Goal: Task Accomplishment & Management: Use online tool/utility

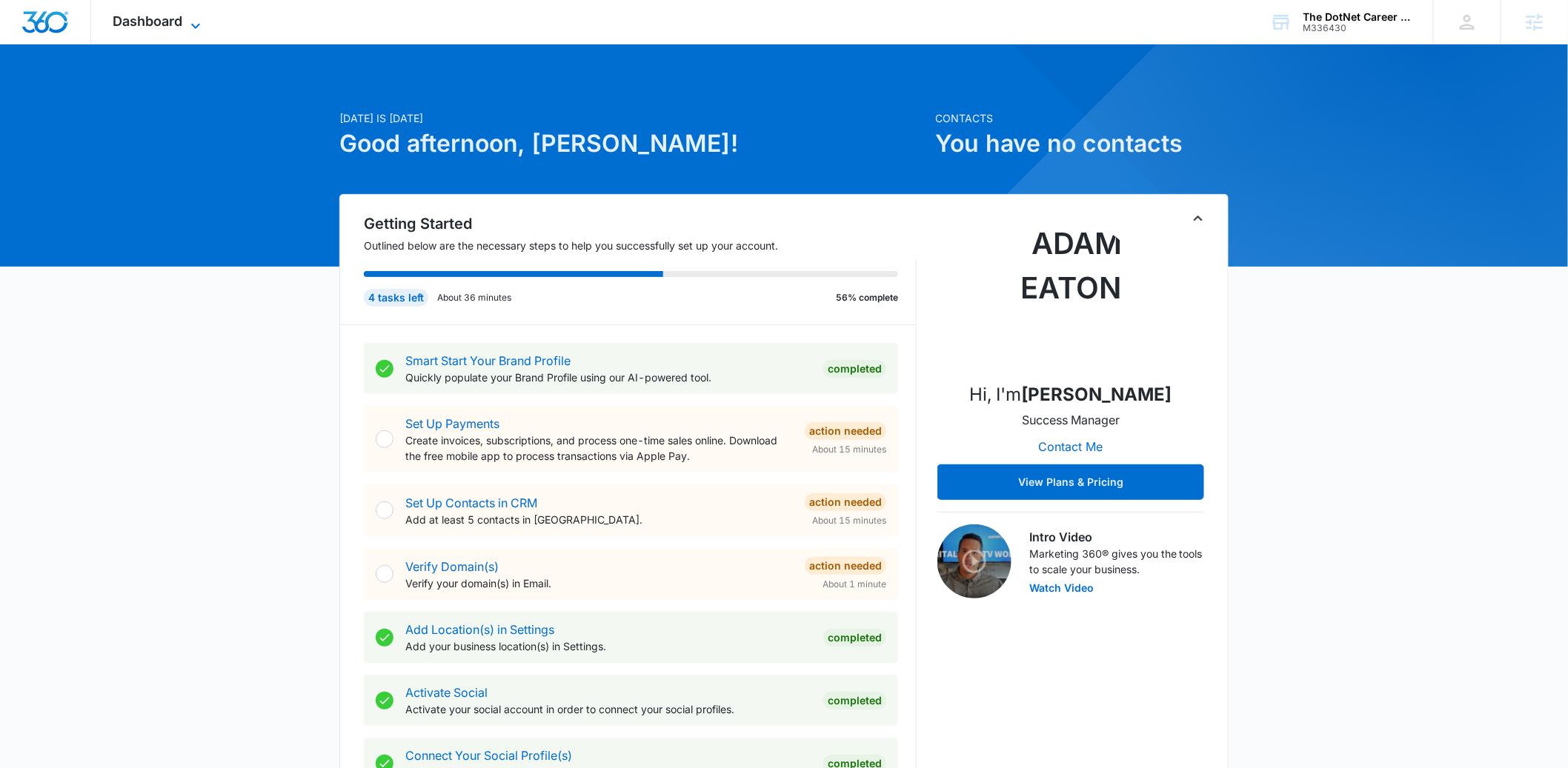
click at [181, 23] on span "Dashboard" at bounding box center [148, 21] width 70 height 15
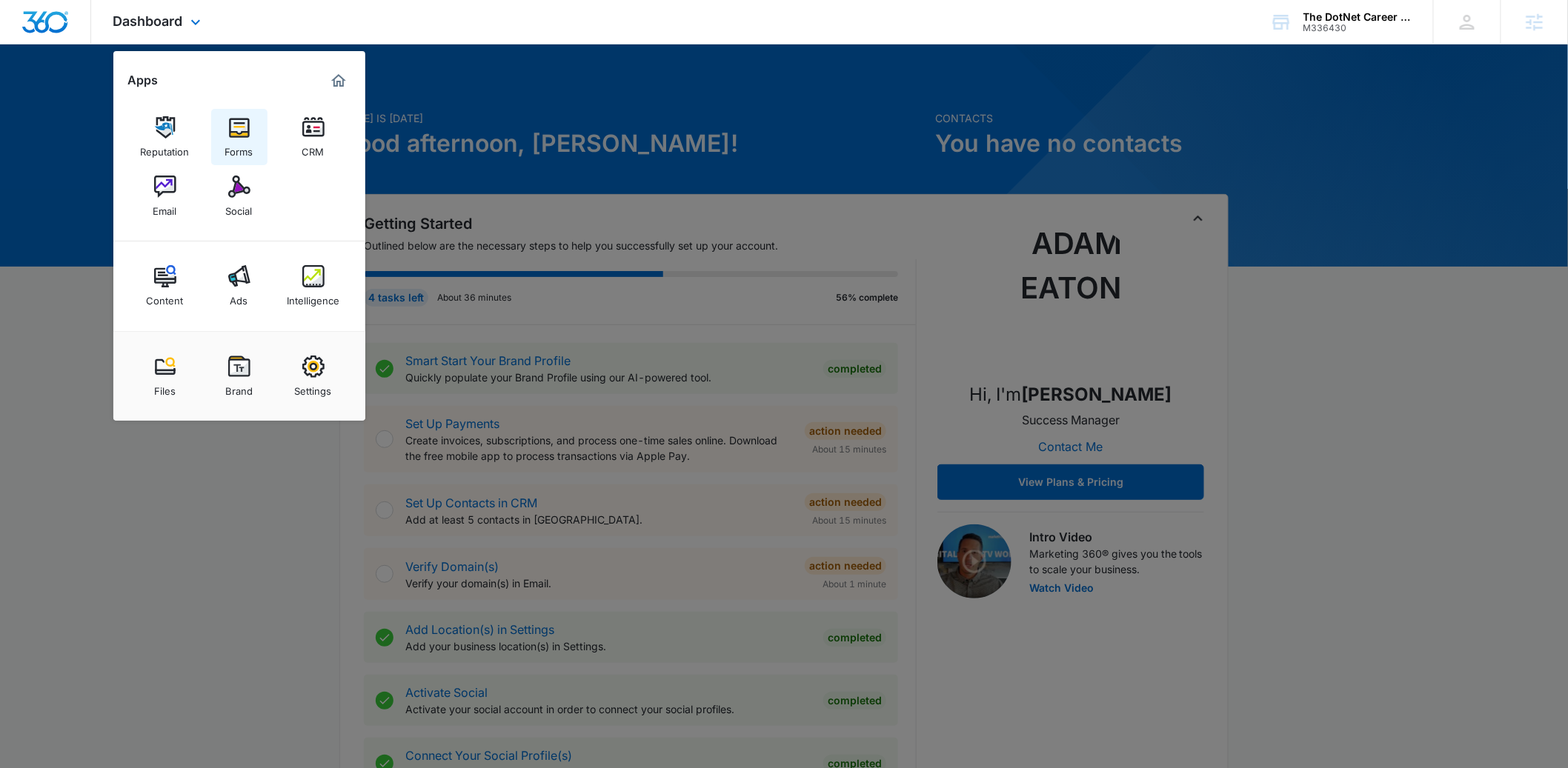
click at [238, 135] on img at bounding box center [239, 127] width 22 height 22
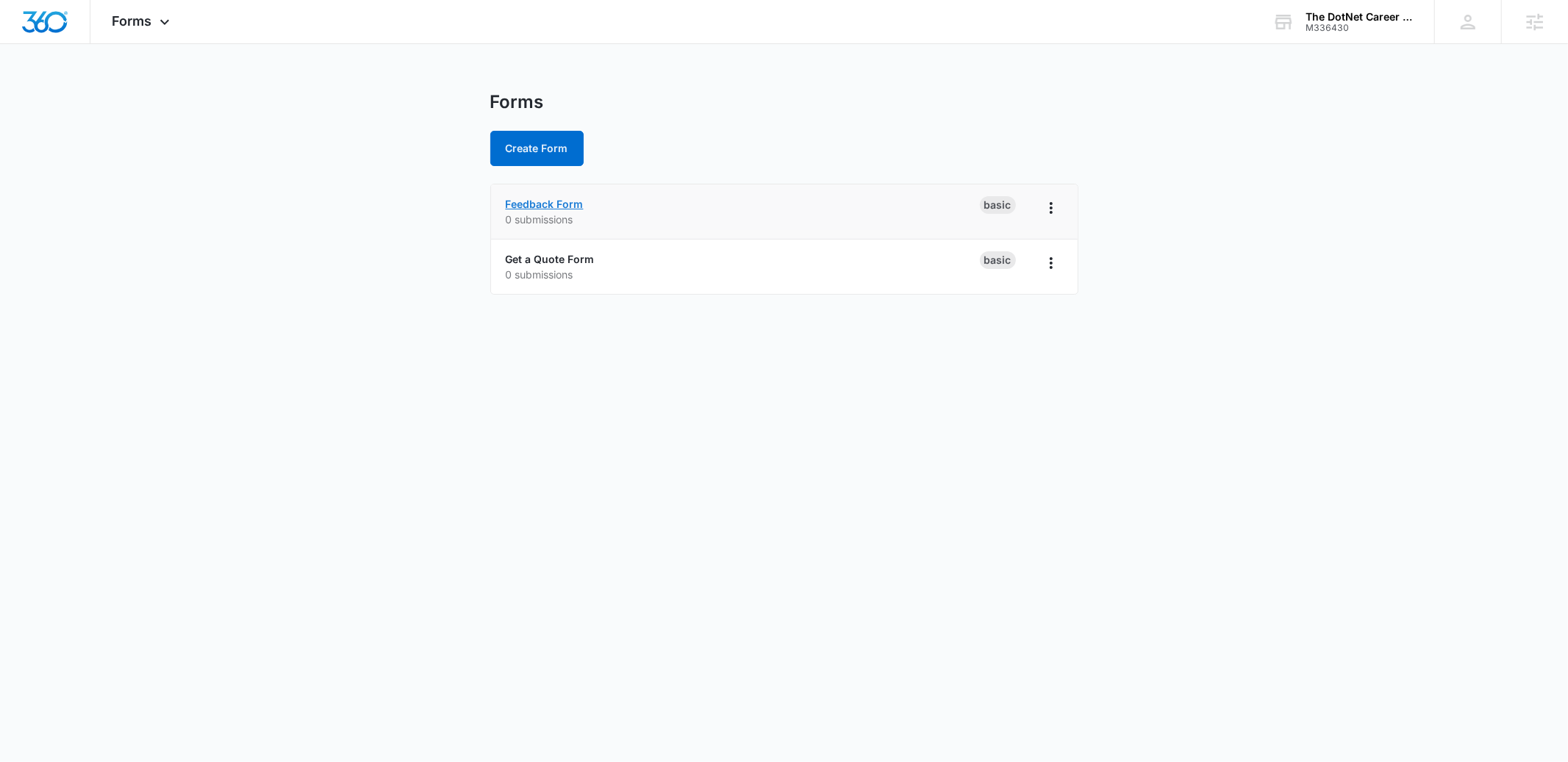
click at [566, 206] on link "Feedback Form" at bounding box center [544, 204] width 78 height 13
click at [573, 262] on link "Get a Quote Form" at bounding box center [550, 259] width 89 height 13
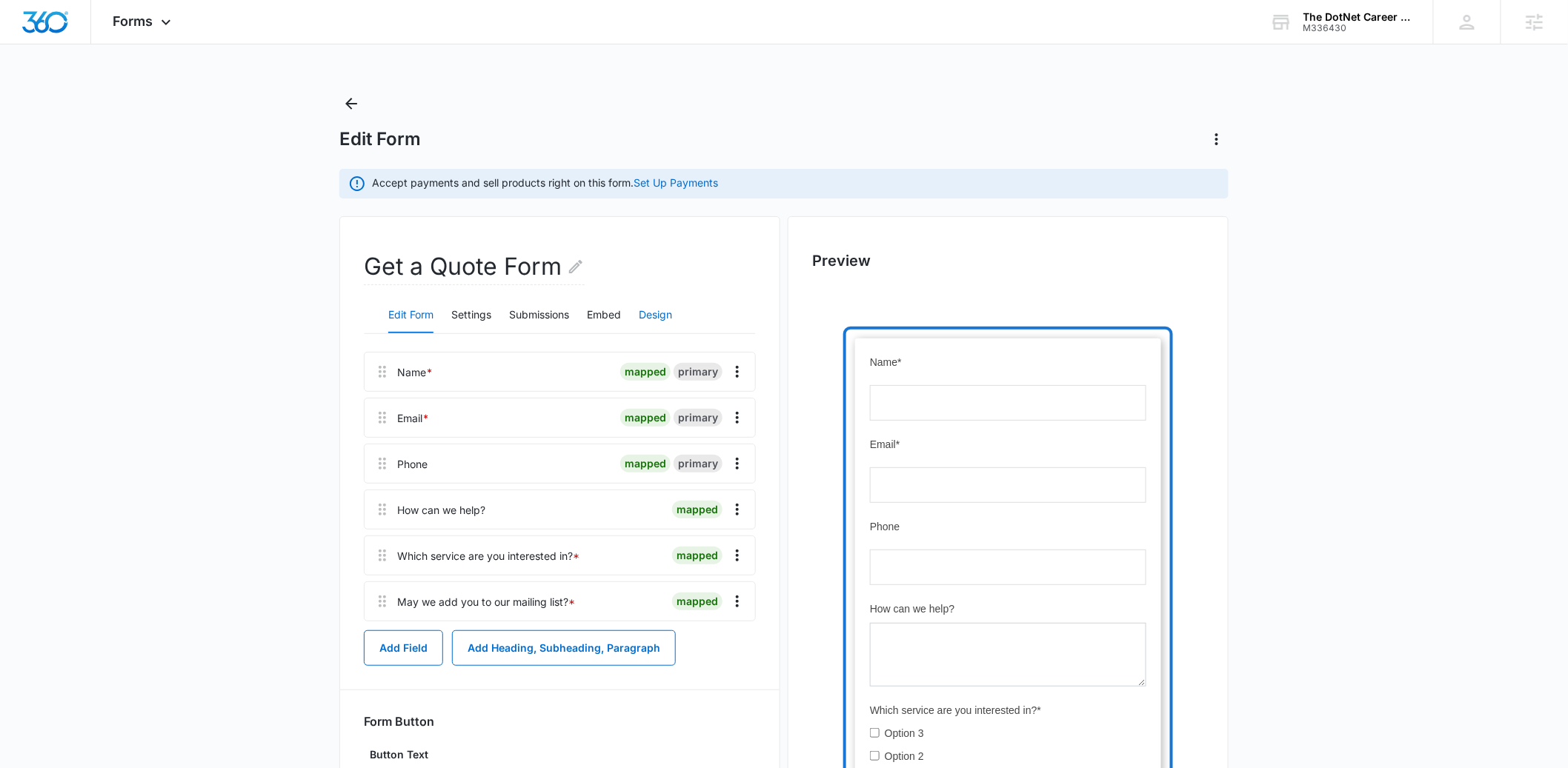
click at [654, 307] on button "Design" at bounding box center [656, 315] width 34 height 35
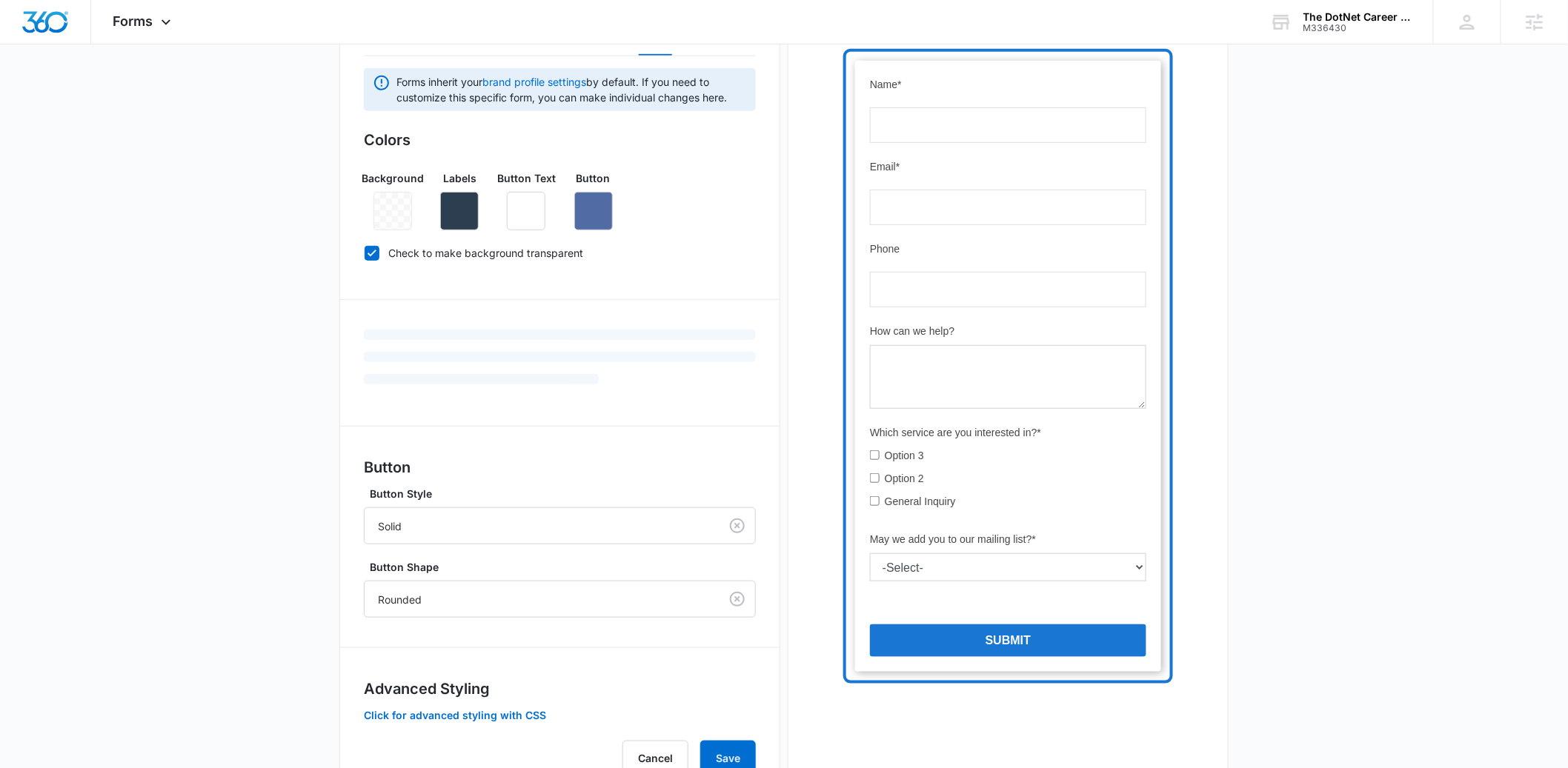
scroll to position [339, 0]
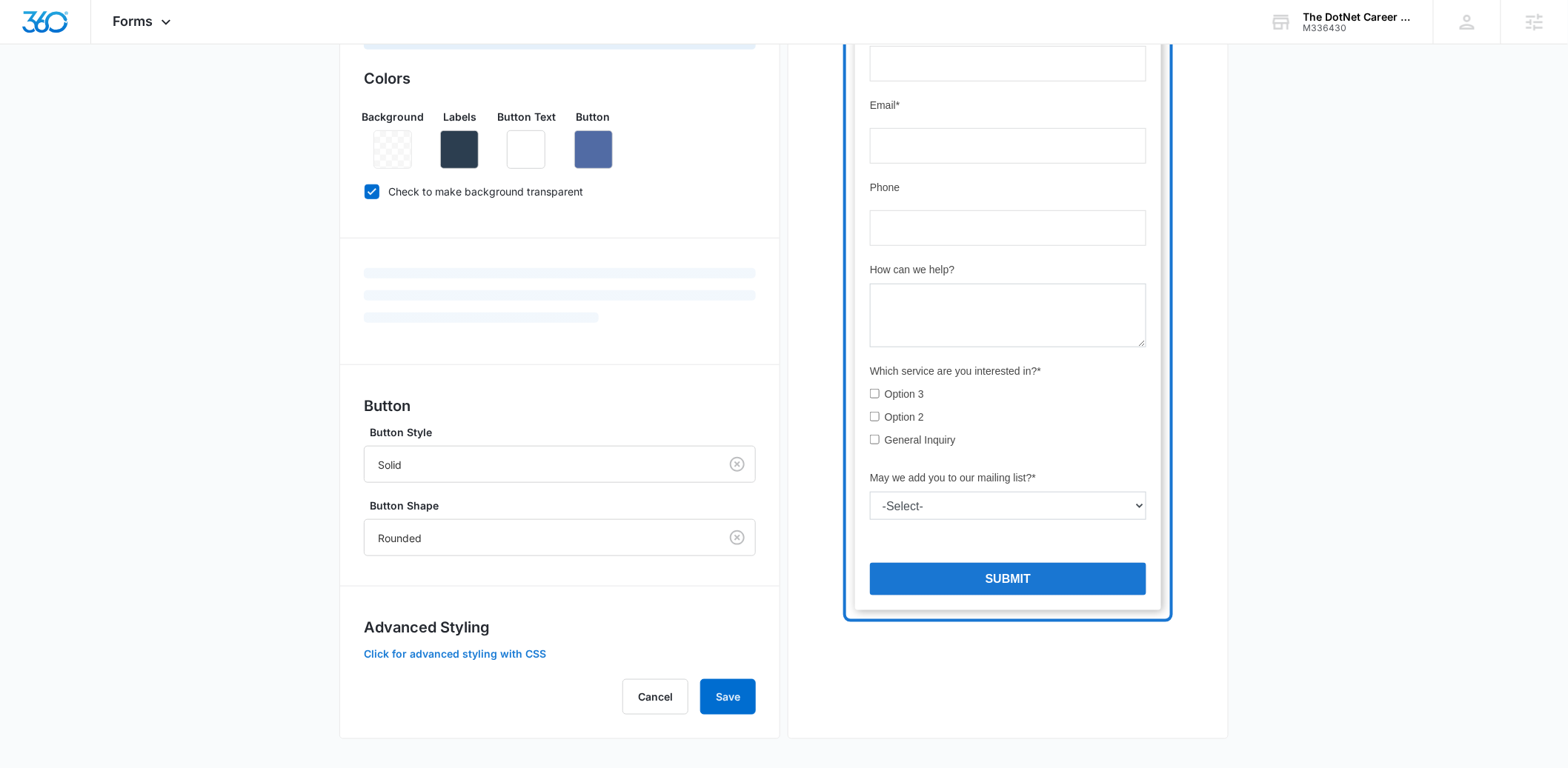
click at [452, 655] on button "Click for advanced styling with CSS" at bounding box center [454, 654] width 183 height 10
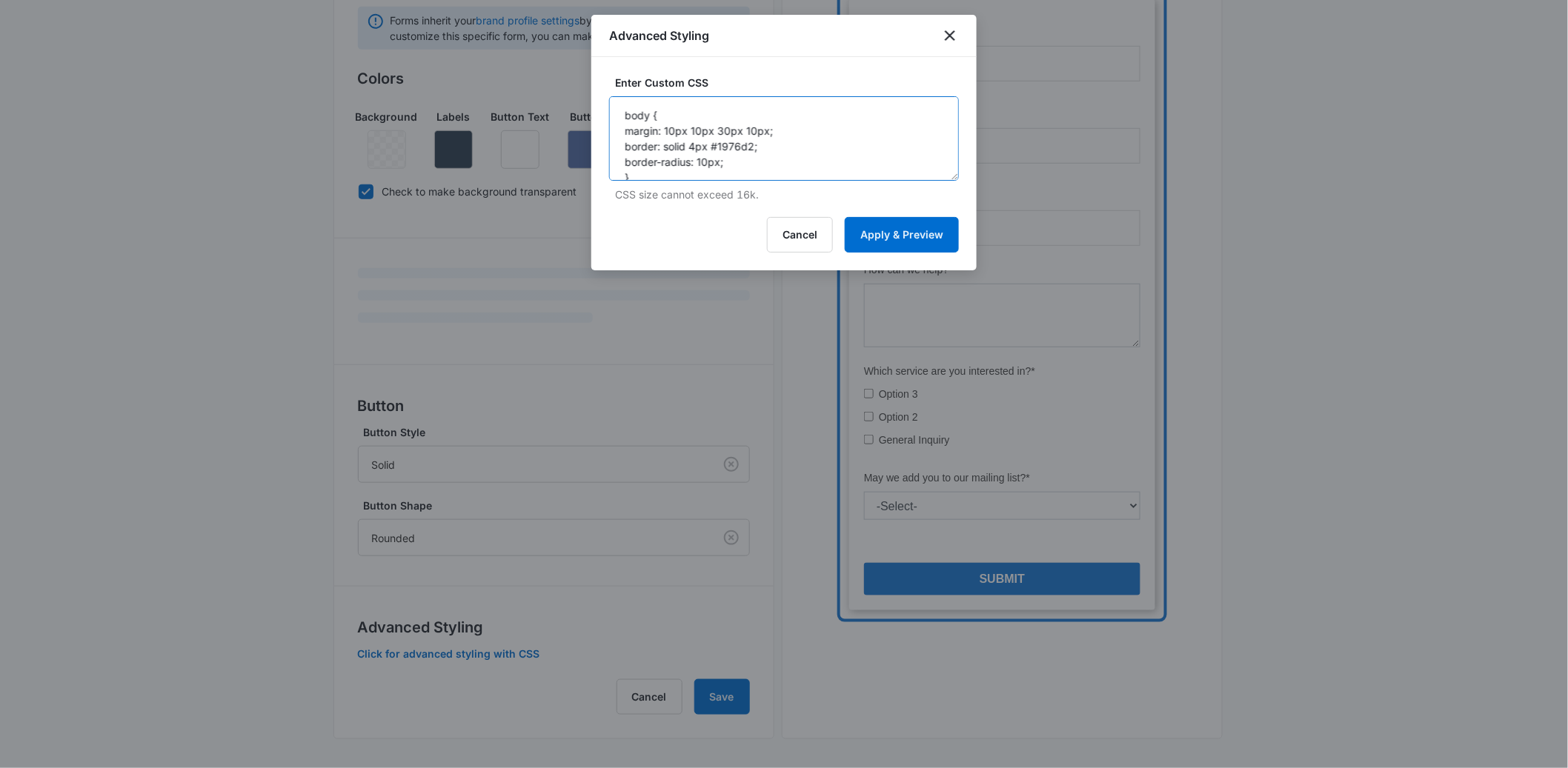
click at [784, 124] on textarea "body { margin: 10px 10px 30px 10px; border: solid 4px #1976d2; border-radius: 1…" at bounding box center [784, 138] width 350 height 84
click at [950, 40] on icon "close" at bounding box center [949, 35] width 18 height 18
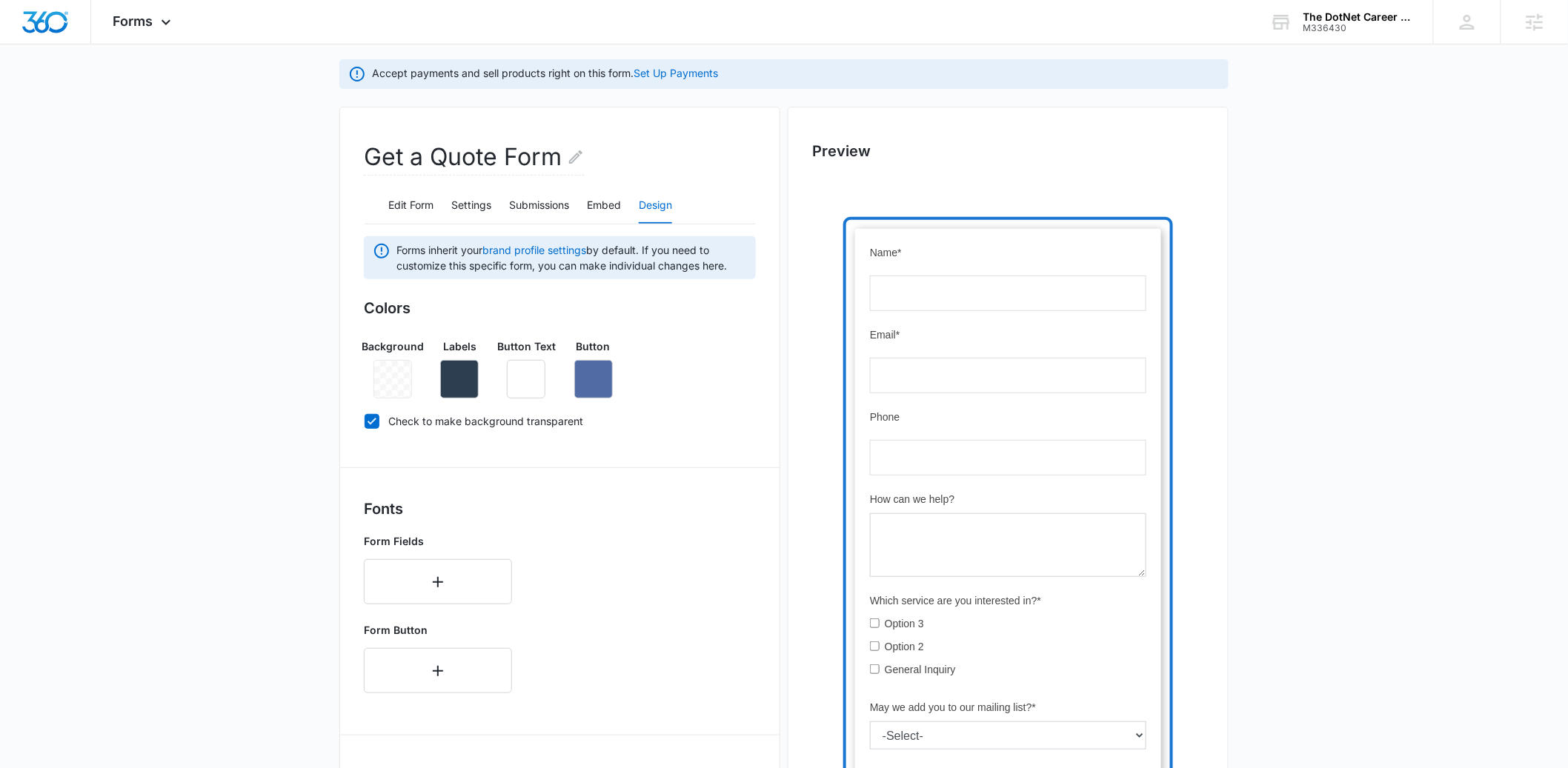
scroll to position [0, 0]
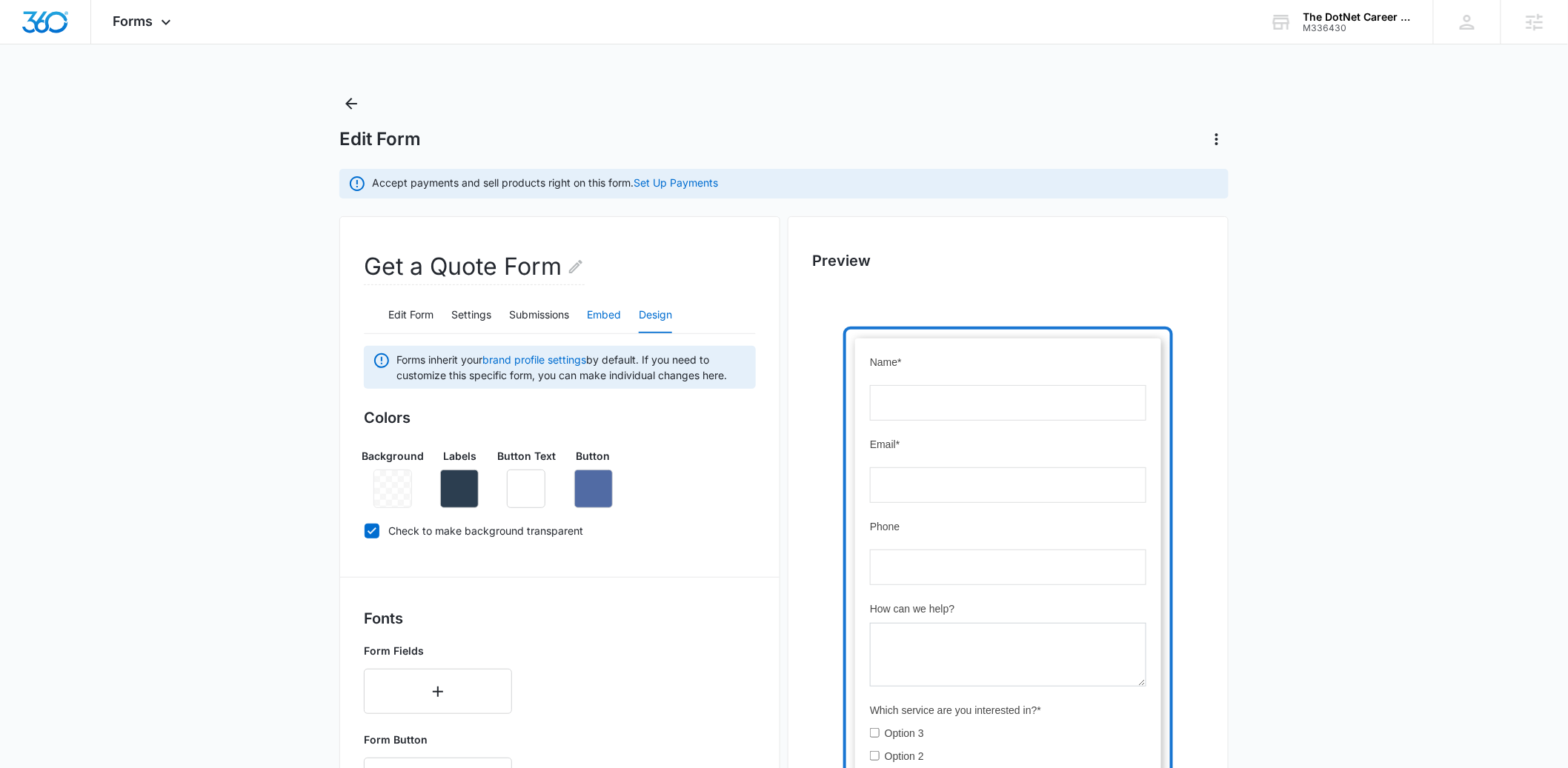
click at [607, 318] on button "Embed" at bounding box center [603, 315] width 35 height 35
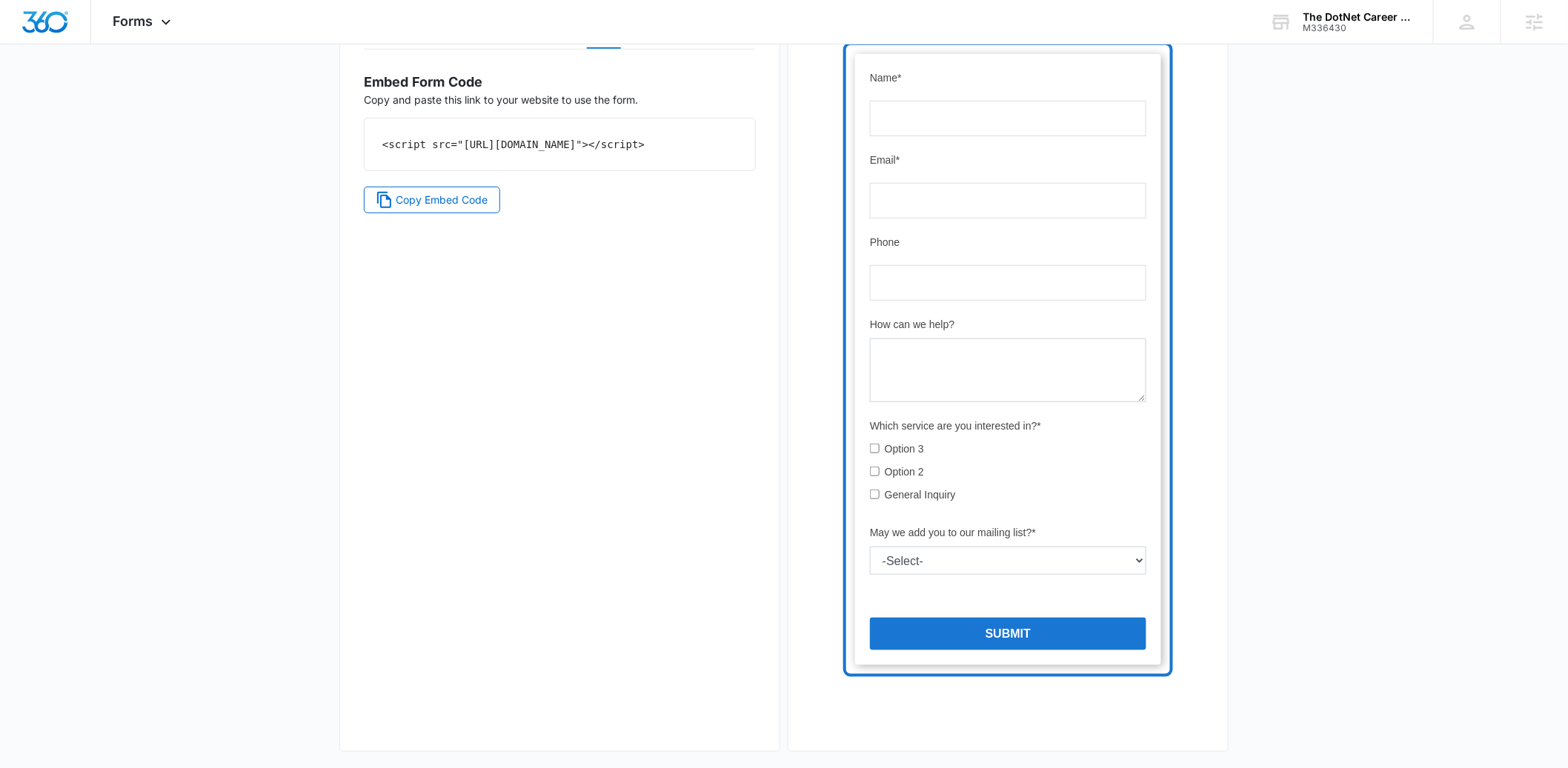
scroll to position [268, 0]
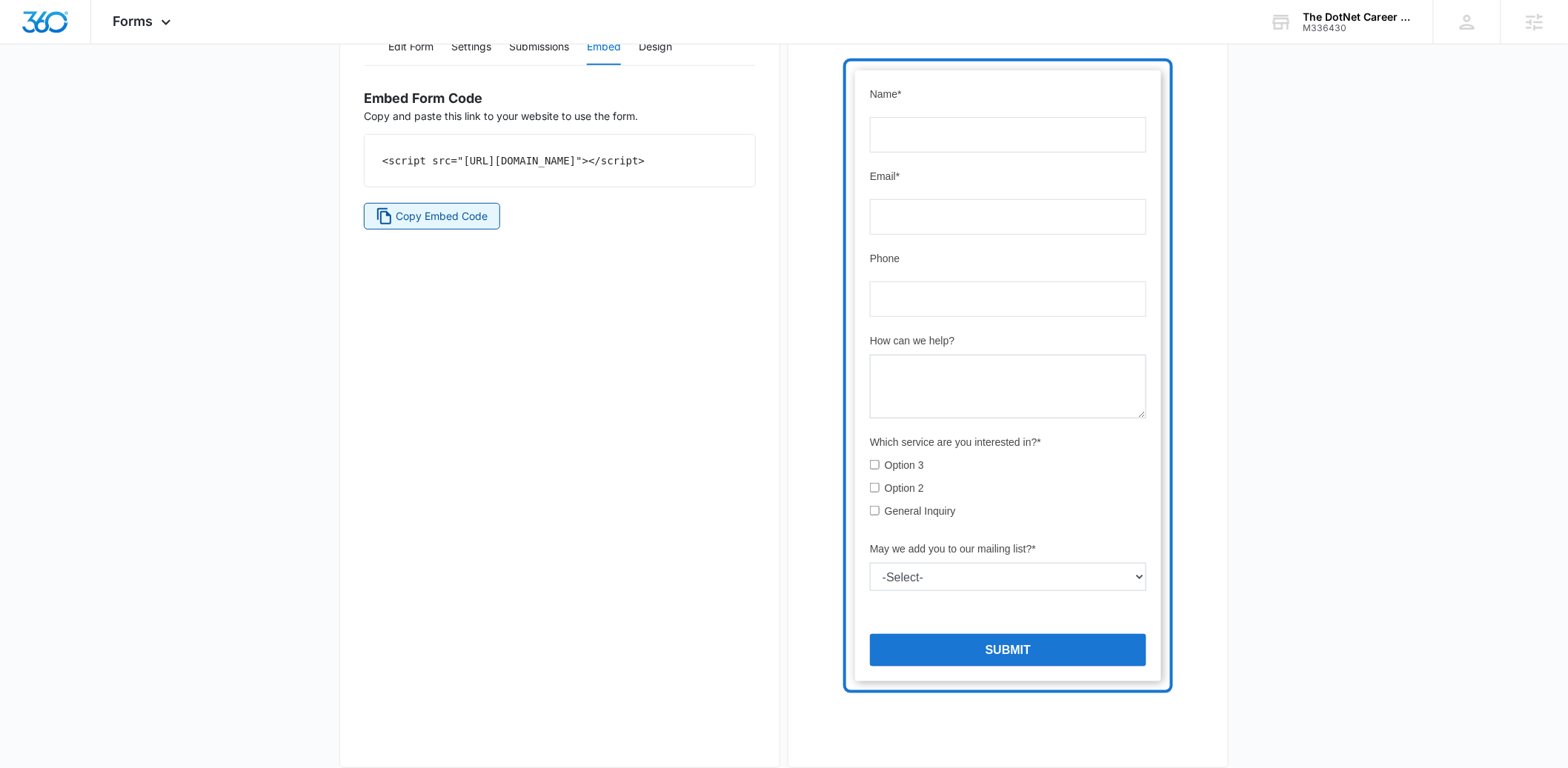
click at [465, 225] on span "Copy Embed Code" at bounding box center [442, 215] width 92 height 16
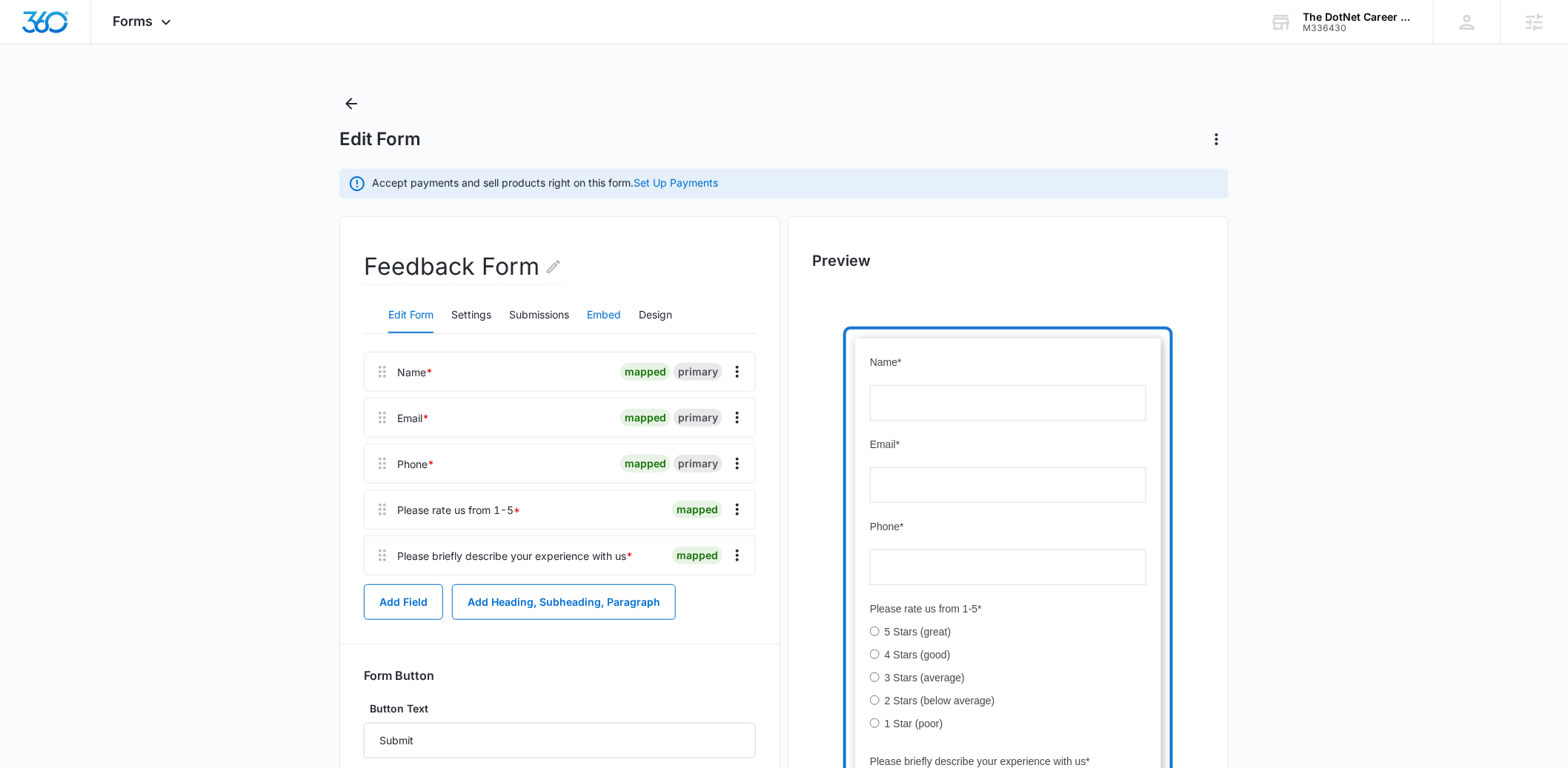
click at [597, 313] on button "Embed" at bounding box center [603, 315] width 35 height 35
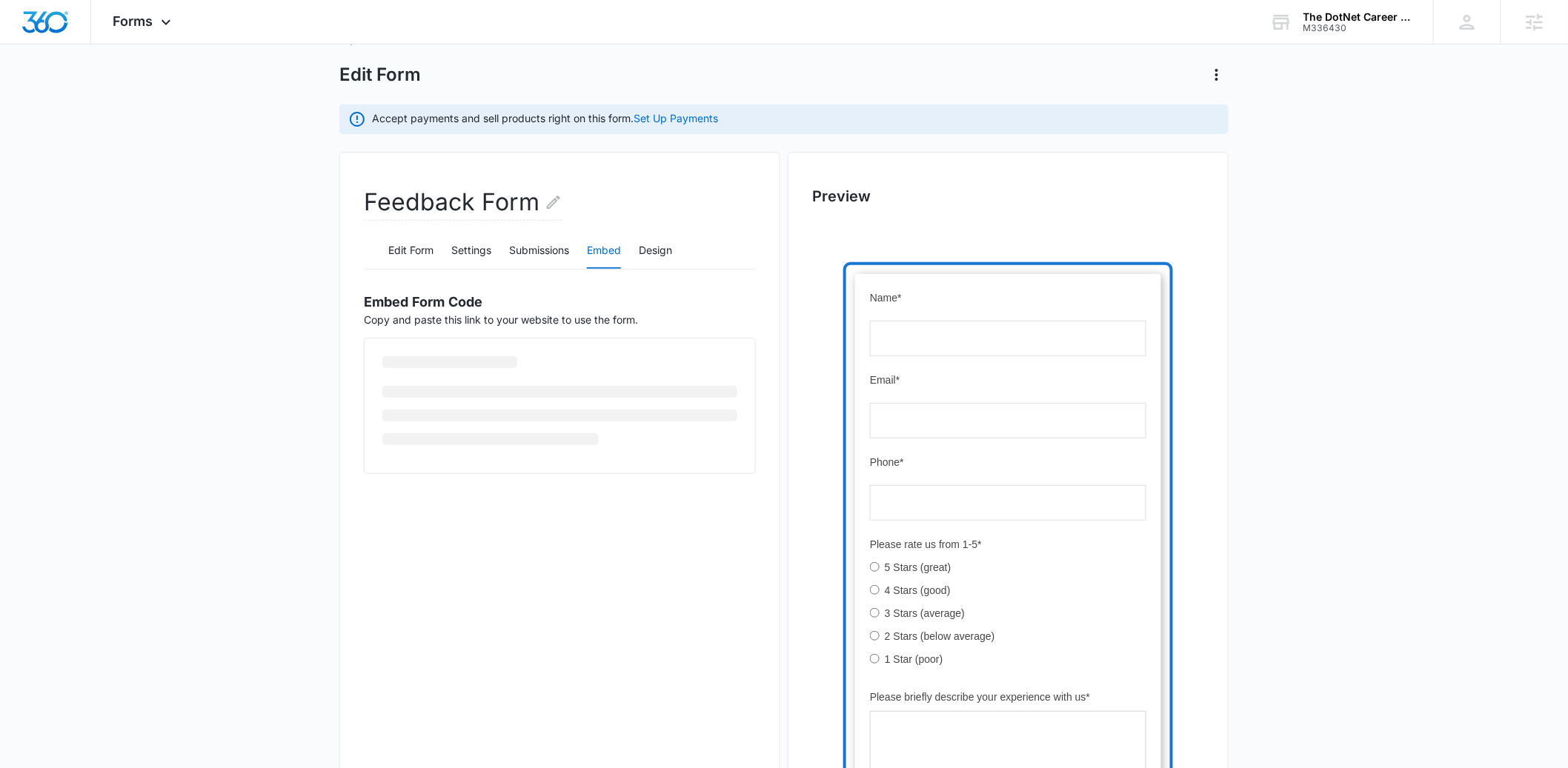
scroll to position [250, 0]
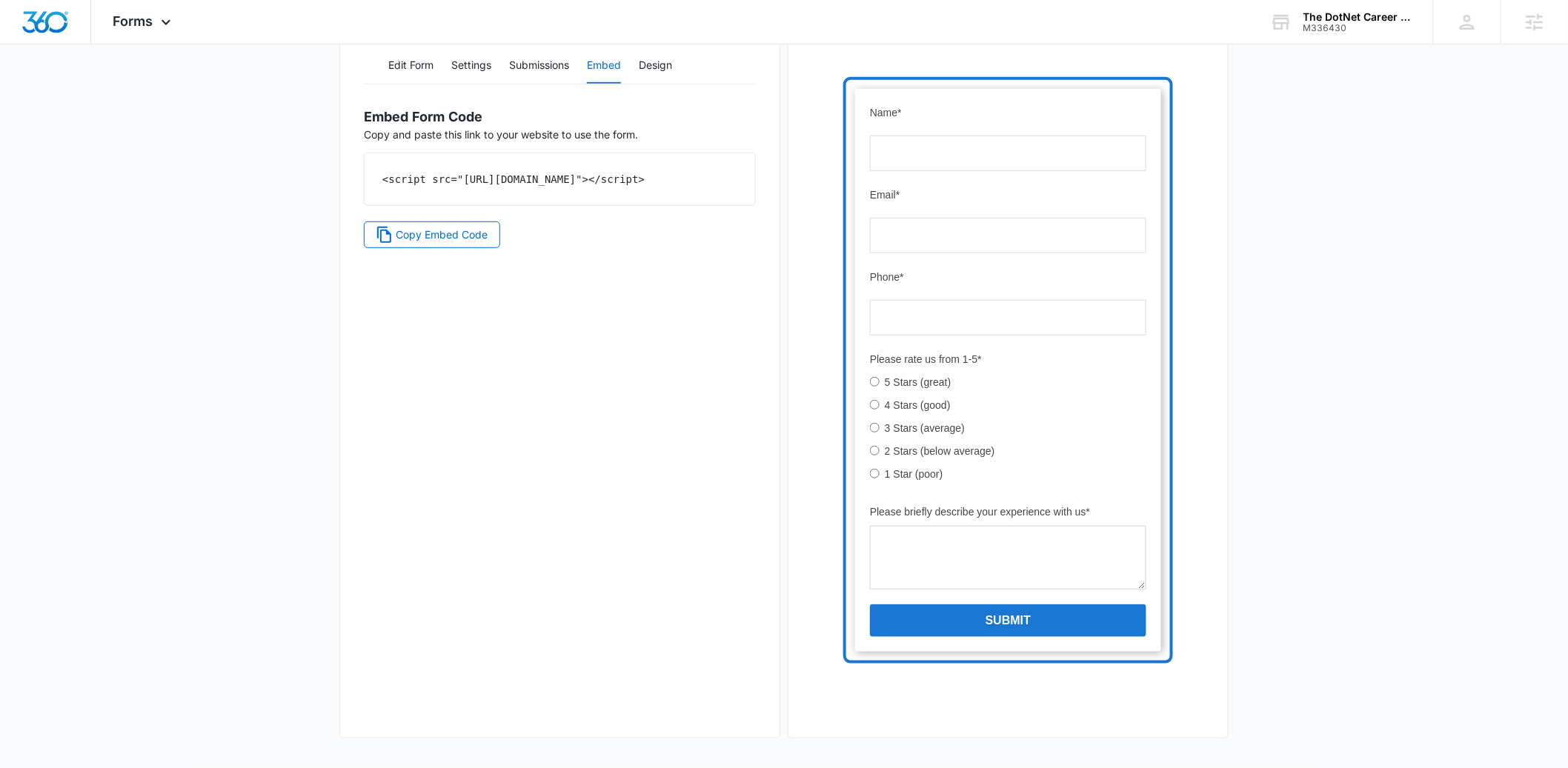
click at [454, 264] on div "Feedback Form Edit Form Settings Submissions Embed Design Embed Form Code Copy …" at bounding box center [560, 352] width 441 height 771
click at [462, 243] on span "Copy Embed Code" at bounding box center [442, 234] width 92 height 16
